Goal: Task Accomplishment & Management: Use online tool/utility

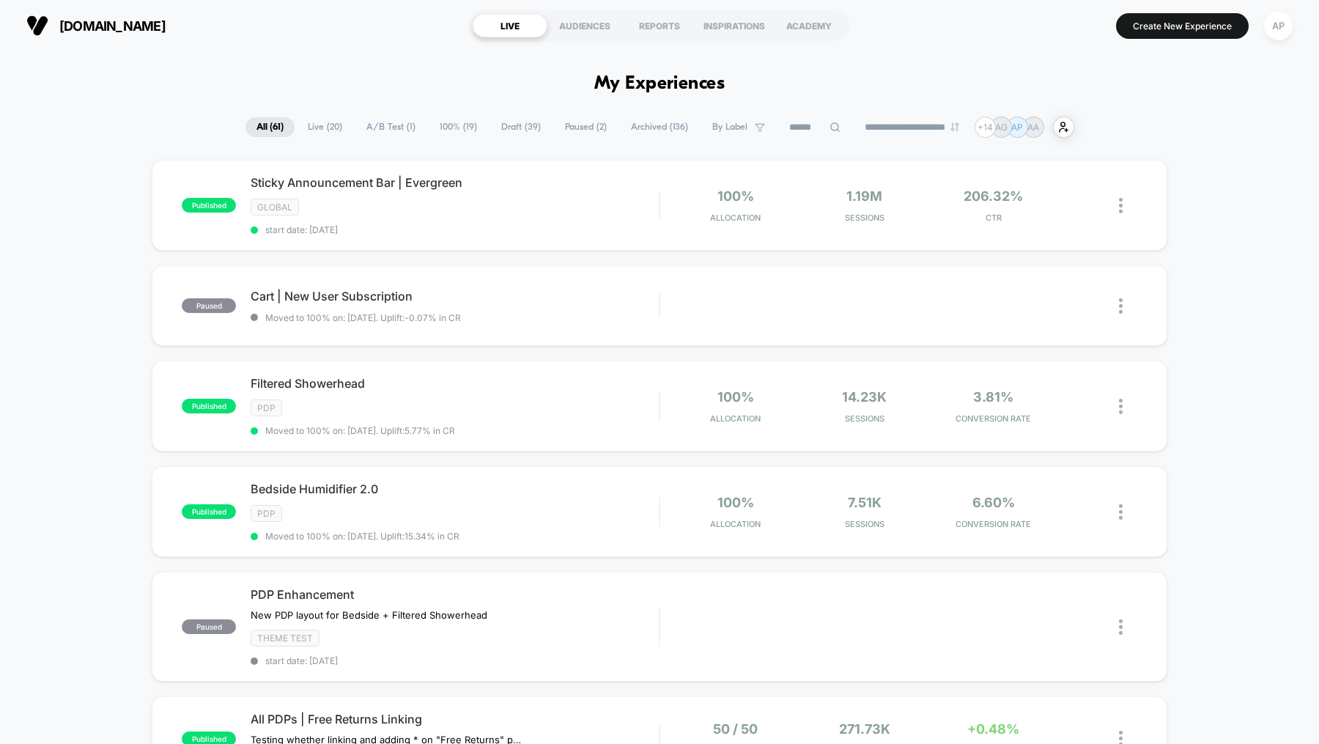
click at [505, 125] on span "Draft ( 39 )" at bounding box center [521, 127] width 62 height 20
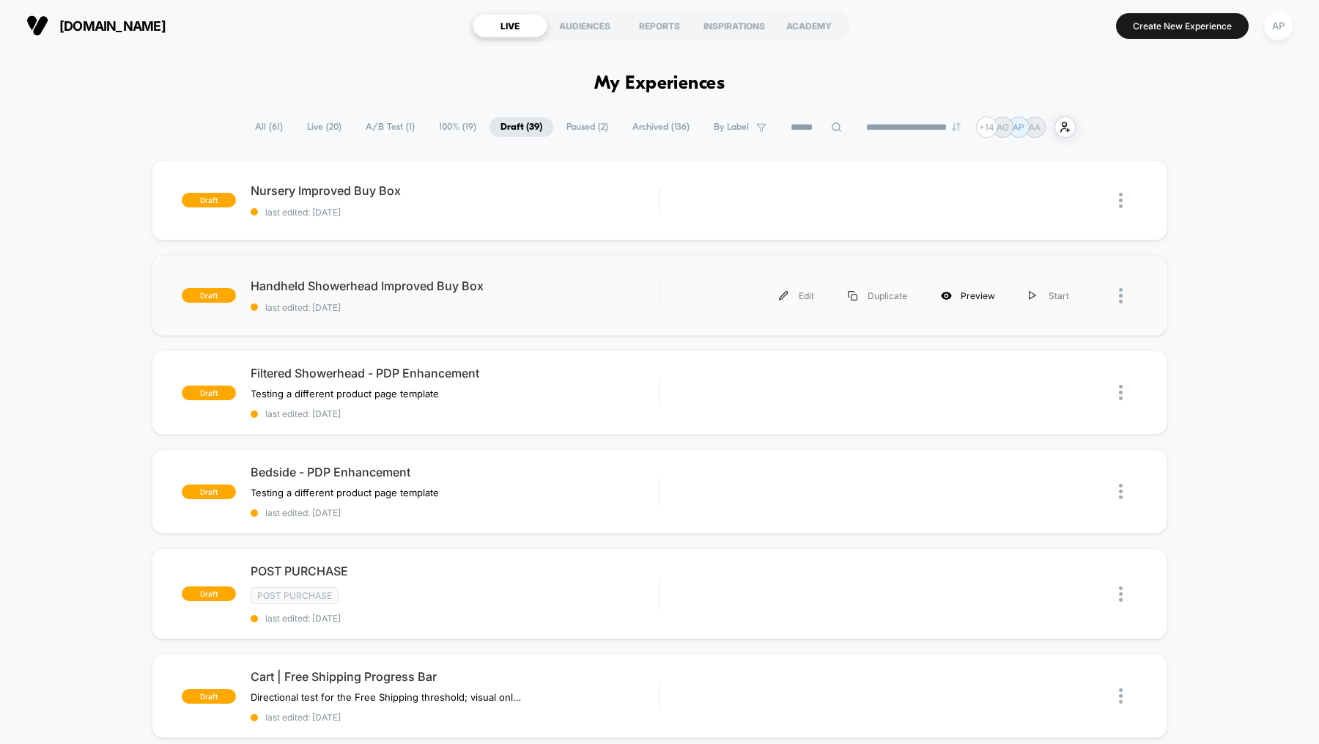
click at [974, 292] on div "Preview" at bounding box center [968, 295] width 88 height 33
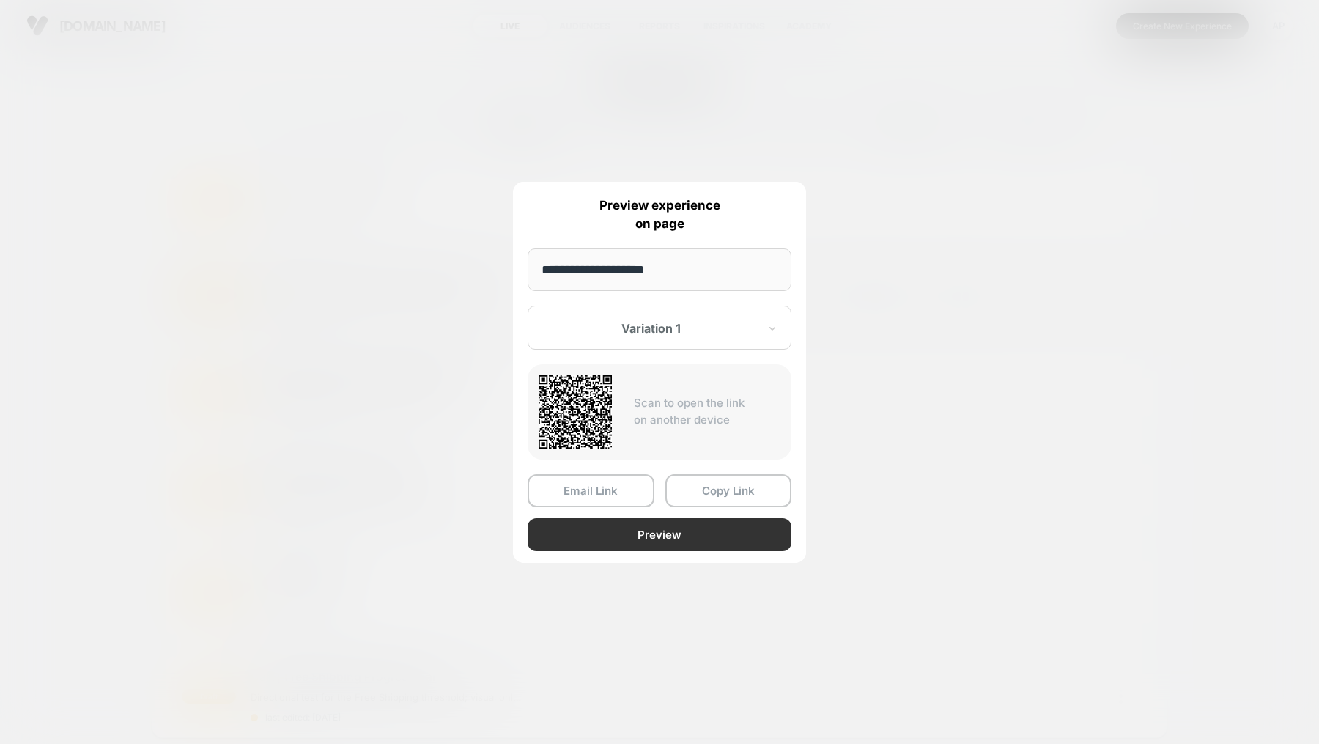
click at [590, 530] on button "Preview" at bounding box center [659, 534] width 264 height 33
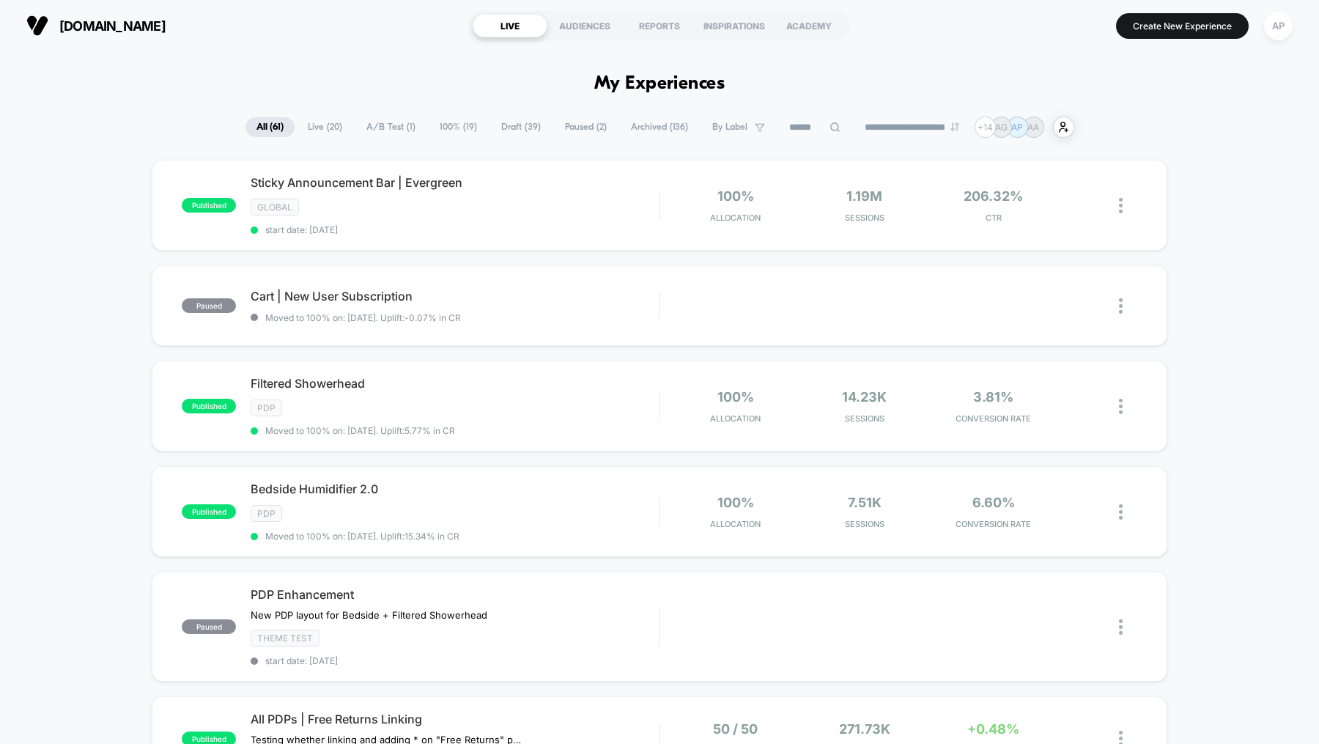
click at [390, 122] on span "A/B Test ( 1 )" at bounding box center [390, 127] width 71 height 20
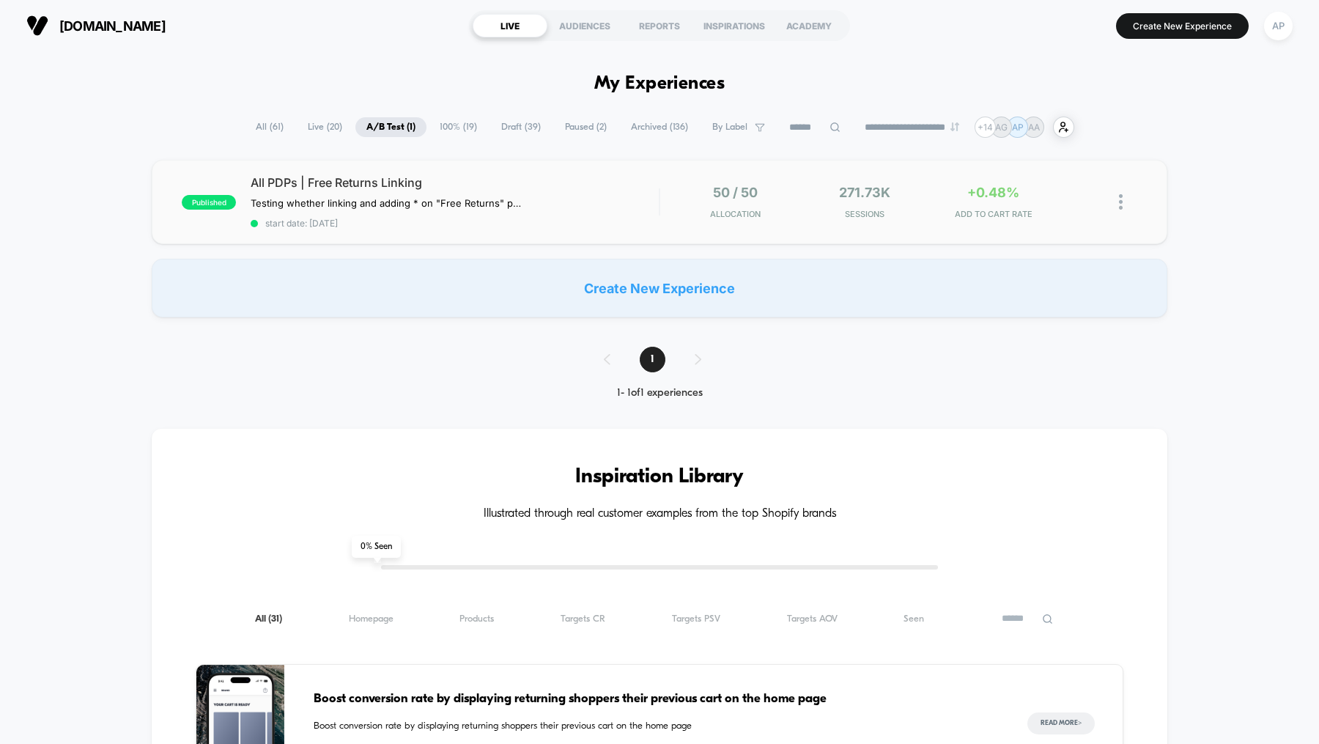
click at [1122, 203] on img at bounding box center [1121, 201] width 4 height 15
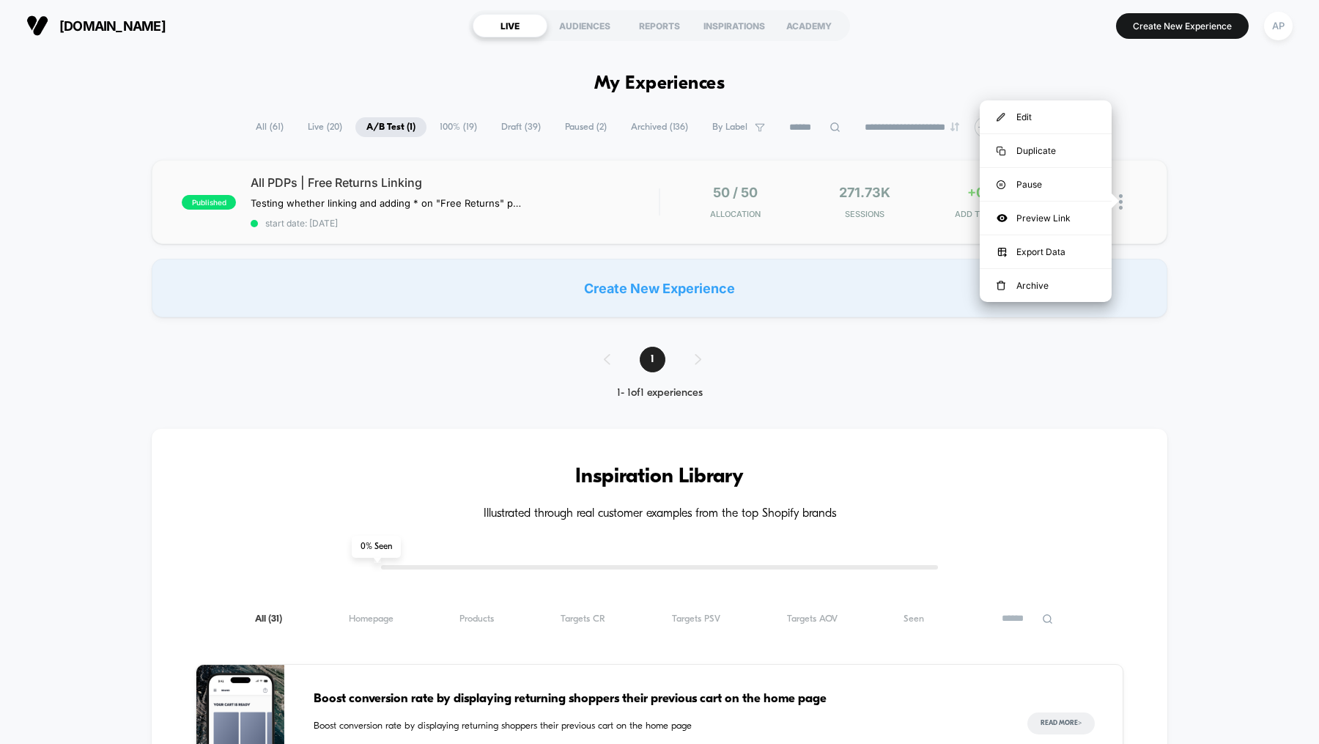
click at [1122, 203] on img at bounding box center [1121, 201] width 4 height 15
click at [514, 197] on span "Testing whether linking and adding * on "Free Returns" plays a role in ATC Rate…" at bounding box center [387, 203] width 272 height 12
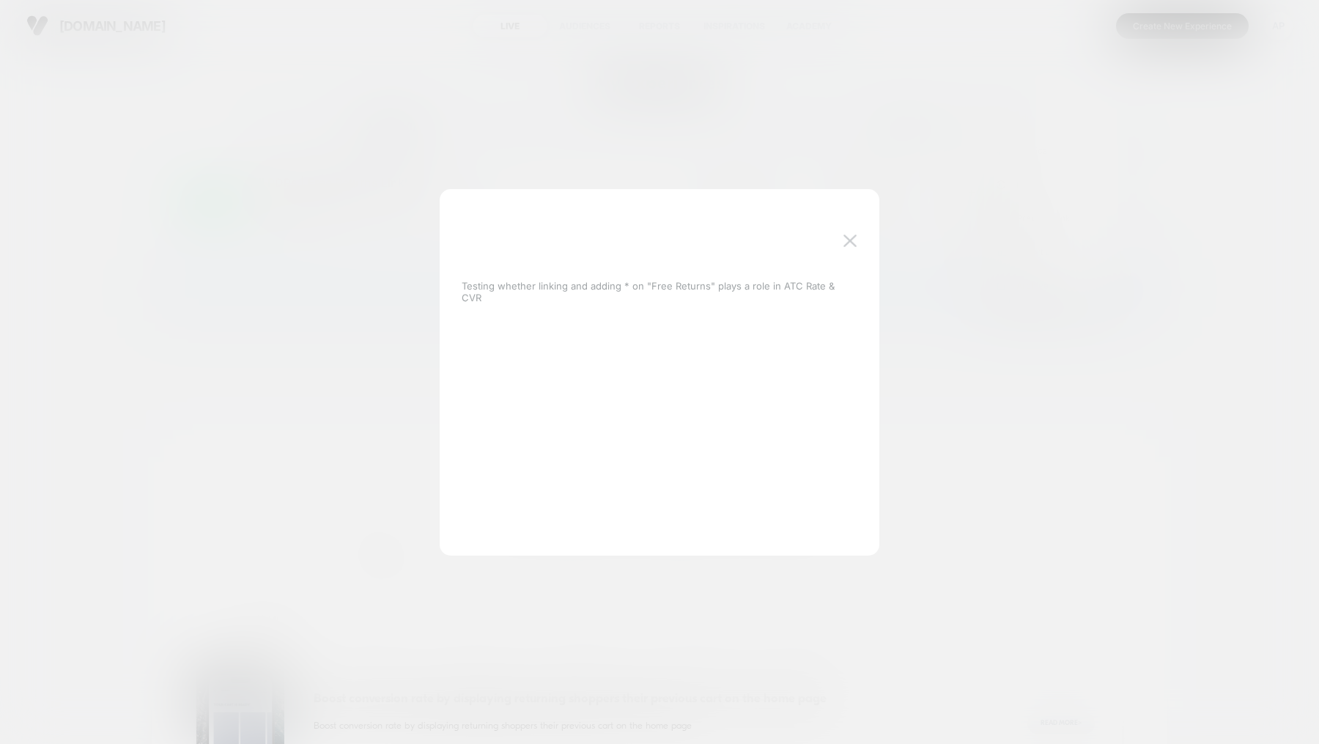
click at [514, 196] on div "Testing whether linking and adding * on "Free Returns" plays a role in ATC Rate…" at bounding box center [660, 372] width 440 height 366
click at [470, 158] on div at bounding box center [659, 372] width 1319 height 744
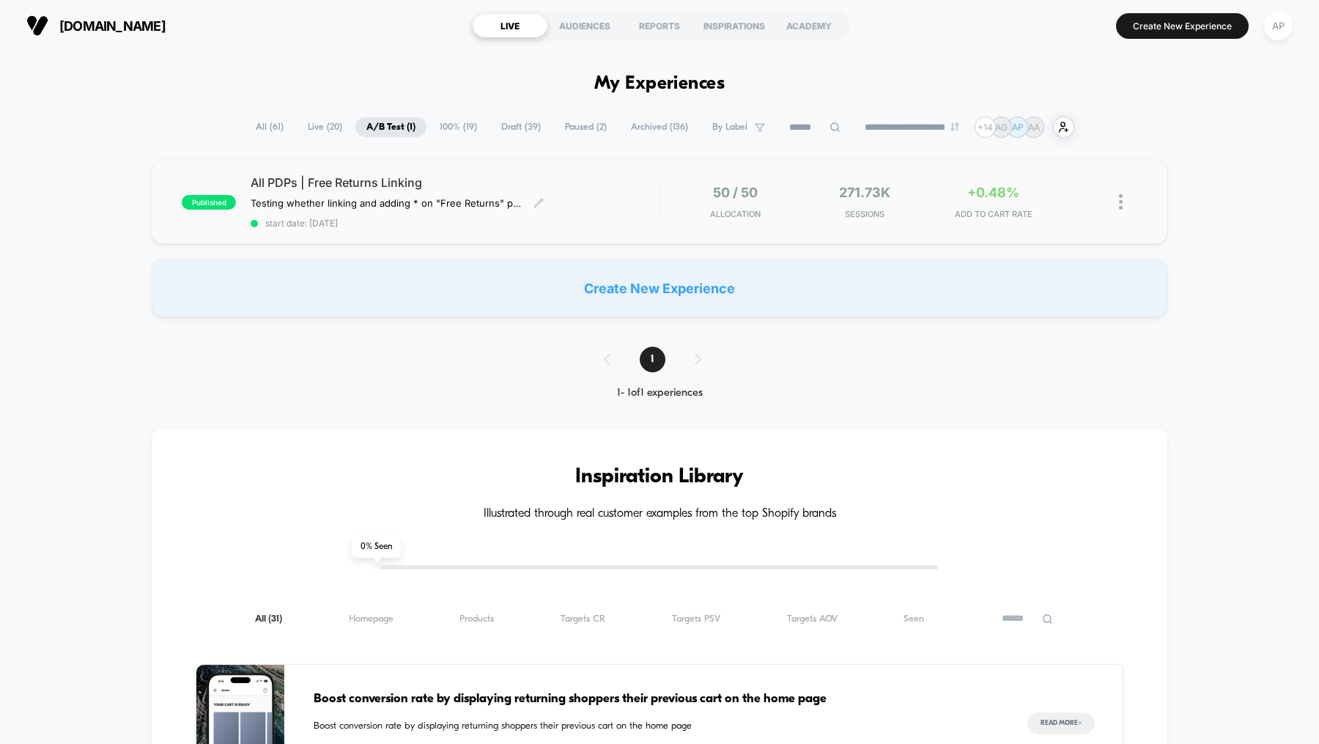
click at [456, 177] on span "All PDPs | Free Returns Linking" at bounding box center [455, 182] width 408 height 15
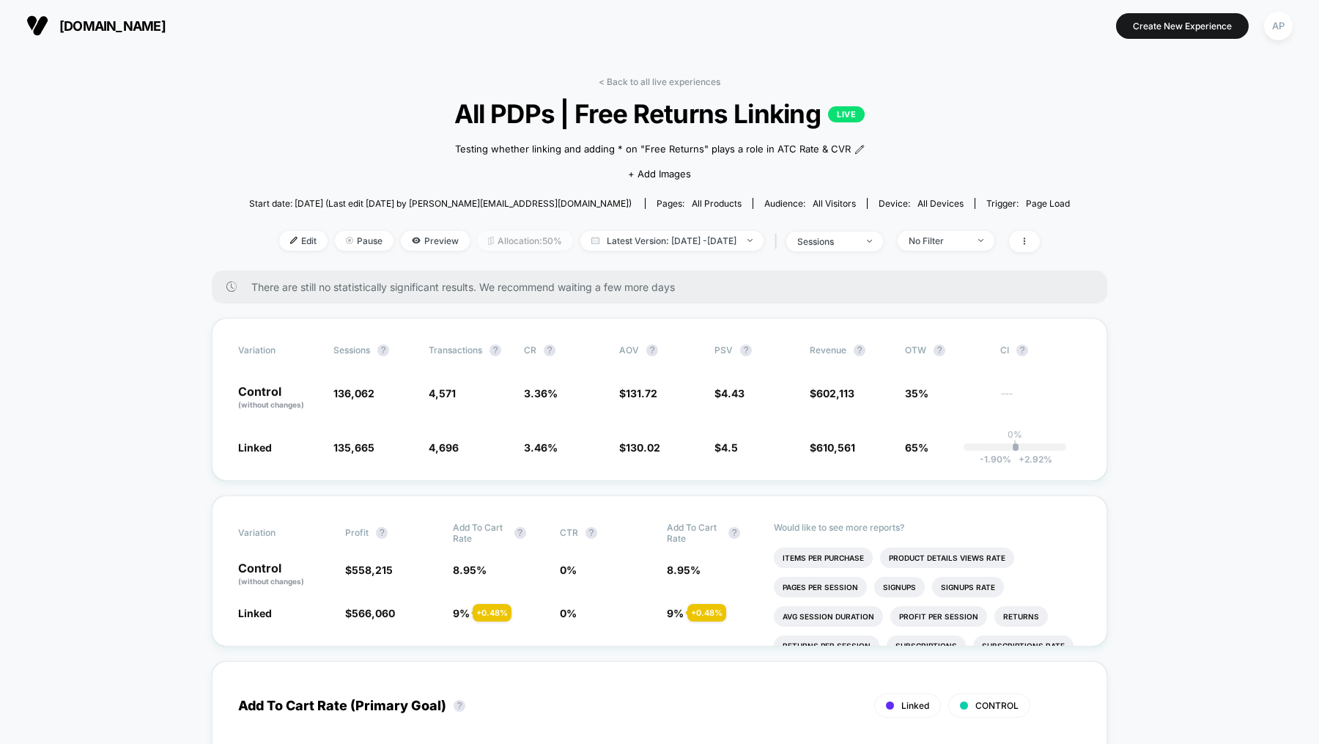
click at [501, 246] on span "Allocation: 50%" at bounding box center [525, 241] width 96 height 20
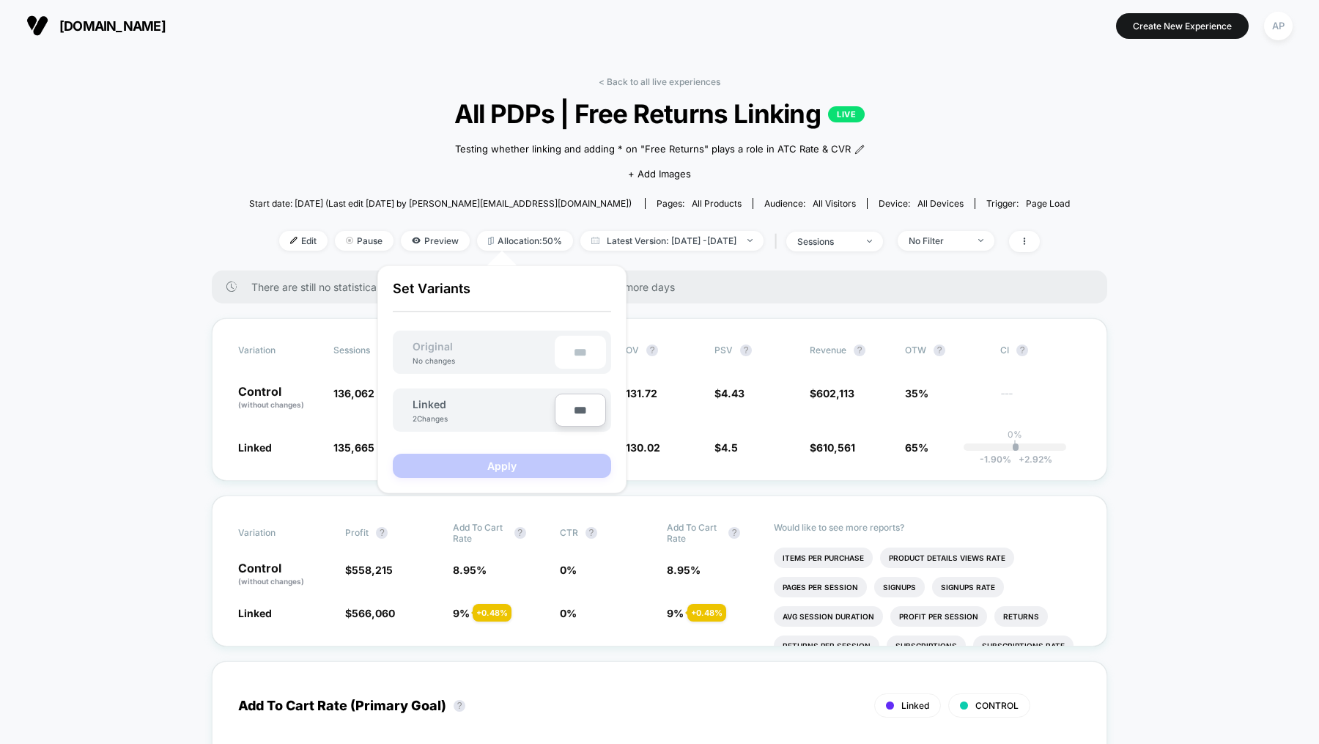
click at [577, 410] on input "***" at bounding box center [580, 409] width 51 height 33
type input "***"
type input "**"
type input "***"
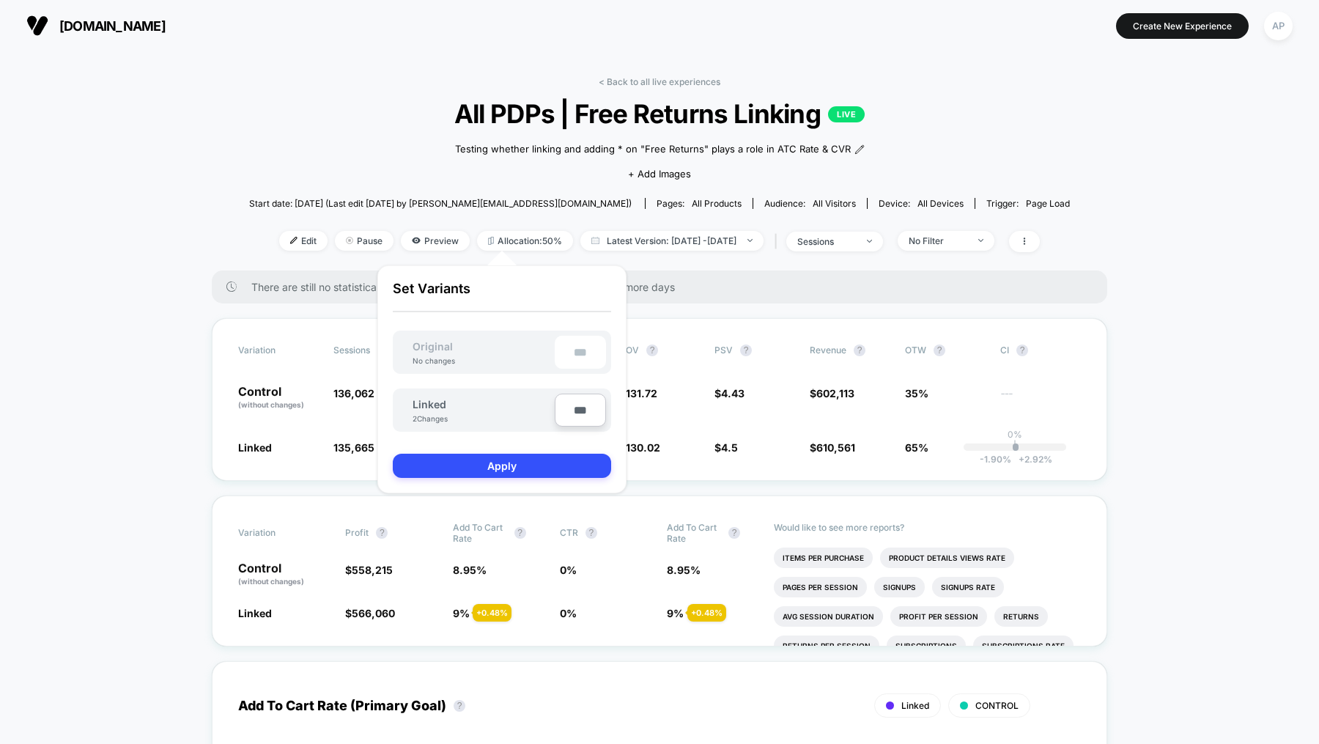
type input "**"
type input "****"
click at [552, 468] on button "Apply" at bounding box center [502, 465] width 218 height 24
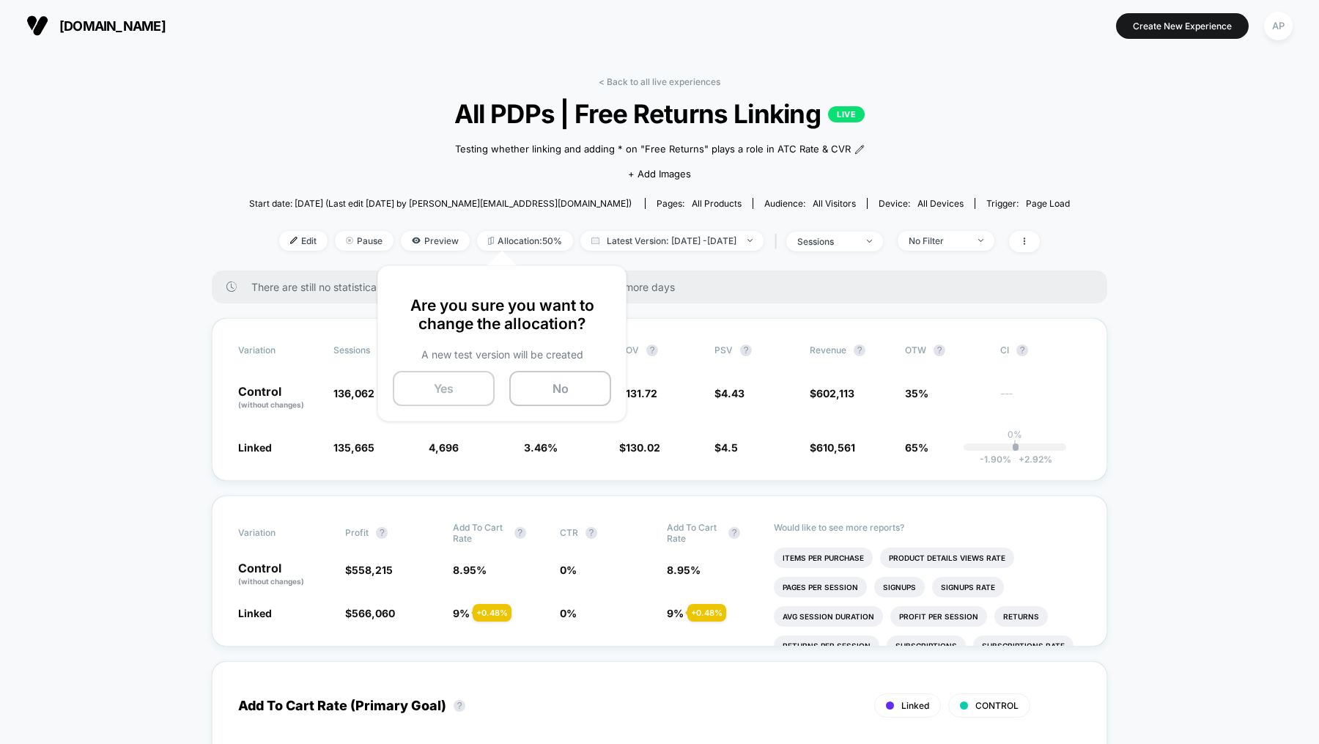
click at [459, 388] on button "Yes" at bounding box center [444, 388] width 102 height 35
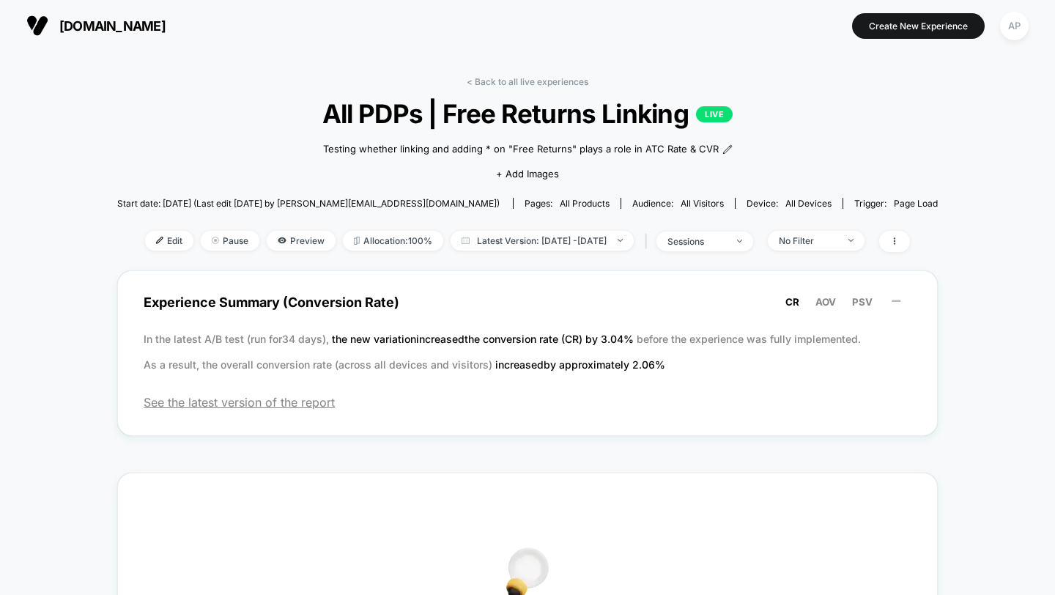
click at [977, 255] on div "< Back to all live experiences All PDPs | Free Returns Linking LIVE Testing whe…" at bounding box center [527, 542] width 1055 height 982
click at [840, 231] on span "No Filter" at bounding box center [816, 241] width 97 height 20
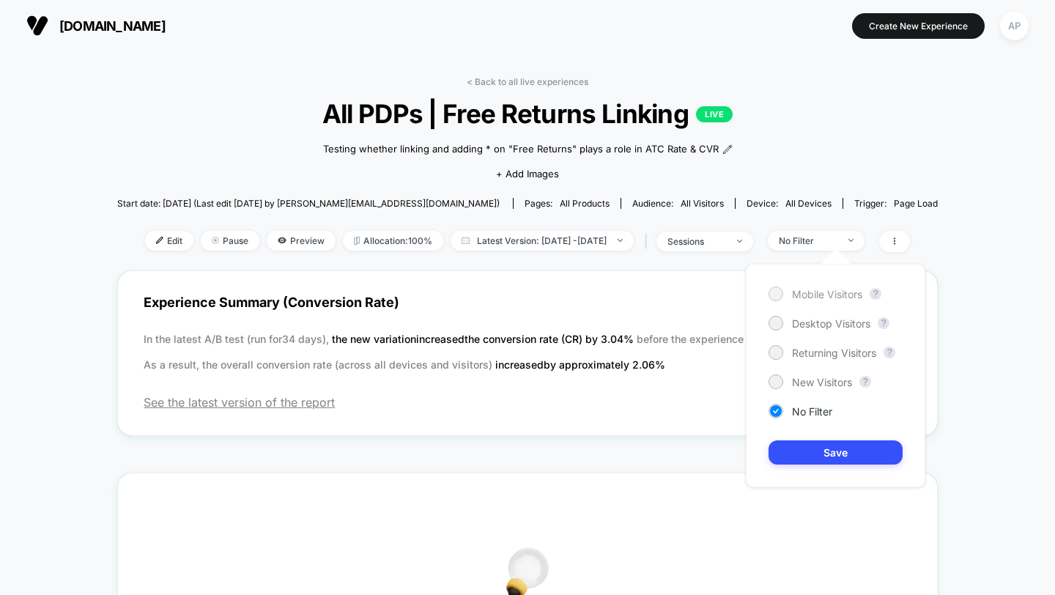
click at [826, 294] on span "Mobile Visitors" at bounding box center [827, 294] width 70 height 12
click at [832, 460] on button "Save" at bounding box center [836, 452] width 134 height 24
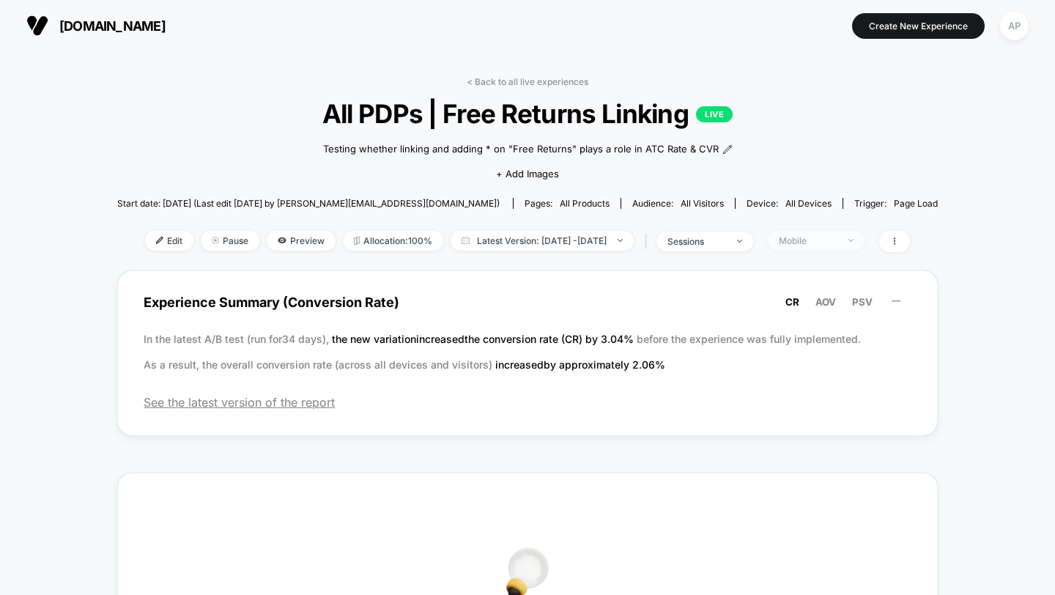
click at [862, 240] on span "Mobile" at bounding box center [816, 241] width 97 height 20
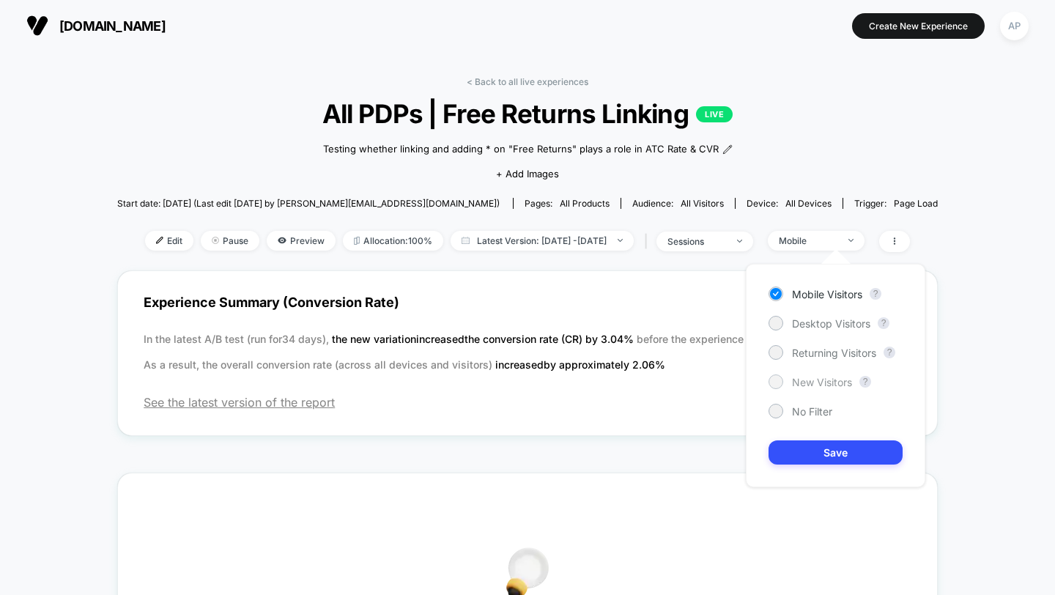
click at [835, 382] on span "New Visitors" at bounding box center [822, 382] width 60 height 12
click at [847, 448] on button "Save" at bounding box center [836, 452] width 134 height 24
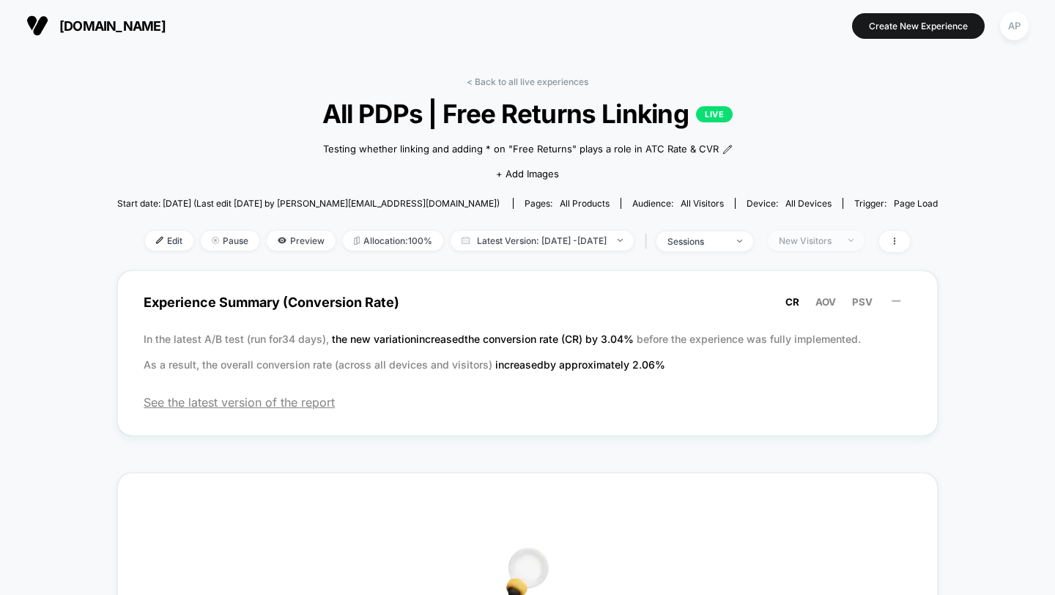
click at [836, 241] on div "New Visitors" at bounding box center [808, 240] width 59 height 11
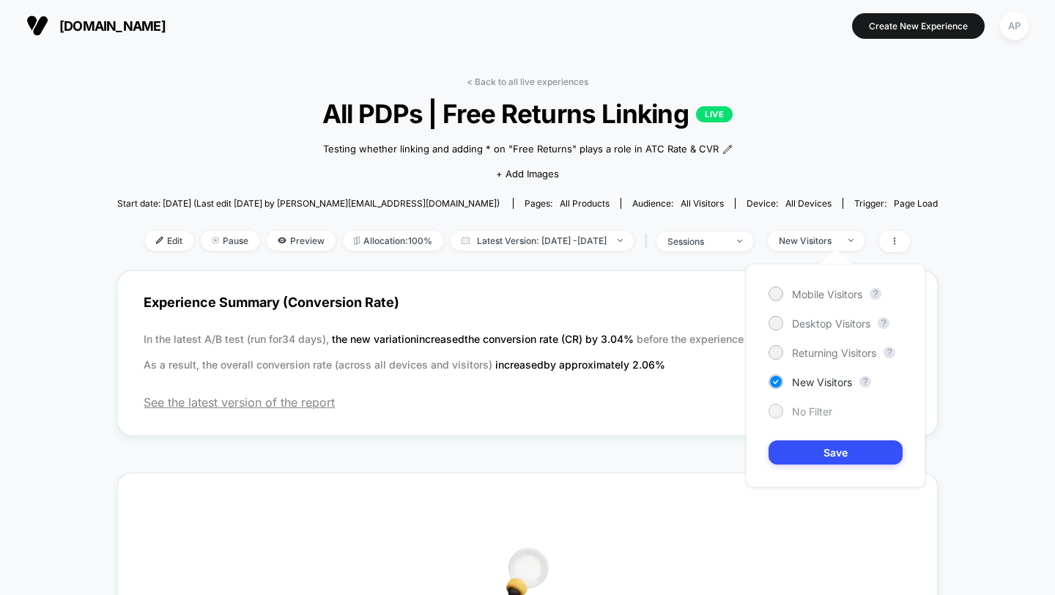
click at [818, 418] on div "No Filter" at bounding box center [801, 411] width 64 height 15
click at [830, 440] on button "Save" at bounding box center [836, 452] width 134 height 24
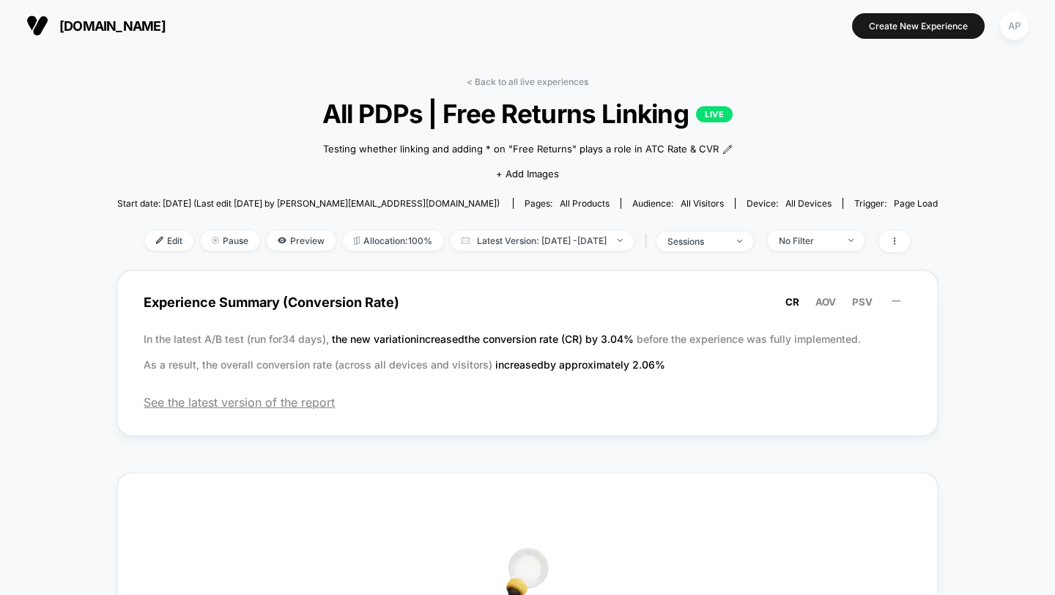
click at [981, 354] on div "< Back to all live experiences All PDPs | Free Returns Linking LIVE Testing whe…" at bounding box center [527, 542] width 1055 height 982
click at [996, 89] on div "< Back to all live experiences All PDPs | Free Returns Linking LIVE Testing whe…" at bounding box center [527, 542] width 1055 height 982
click at [819, 303] on span "AOV" at bounding box center [825, 302] width 21 height 12
click at [864, 303] on span "PSV" at bounding box center [862, 302] width 21 height 12
click at [830, 300] on span "AOV" at bounding box center [825, 302] width 21 height 12
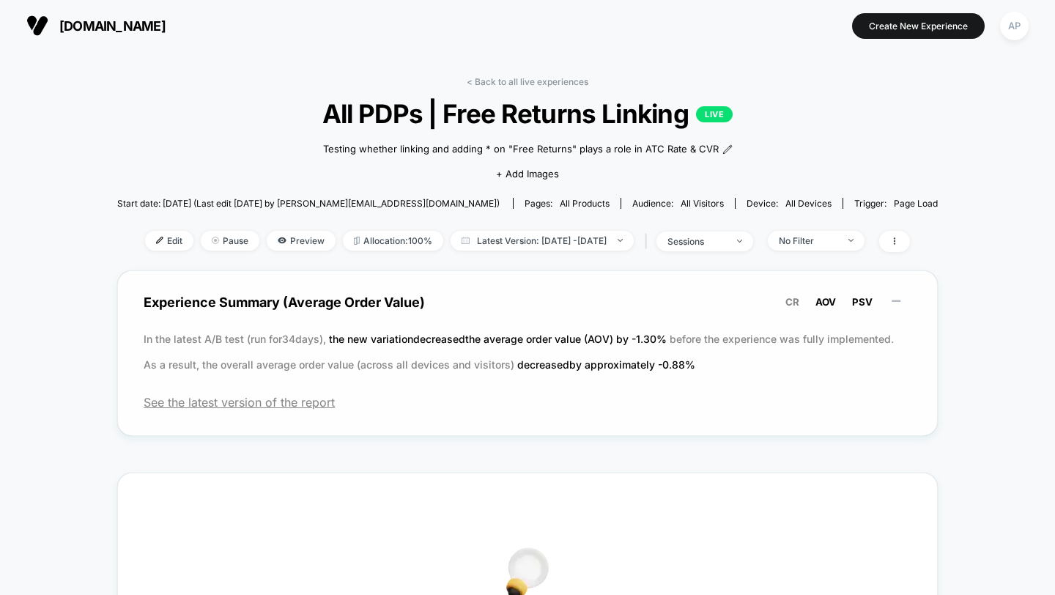
click at [862, 303] on span "PSV" at bounding box center [862, 302] width 21 height 12
